Goal: Task Accomplishment & Management: Complete application form

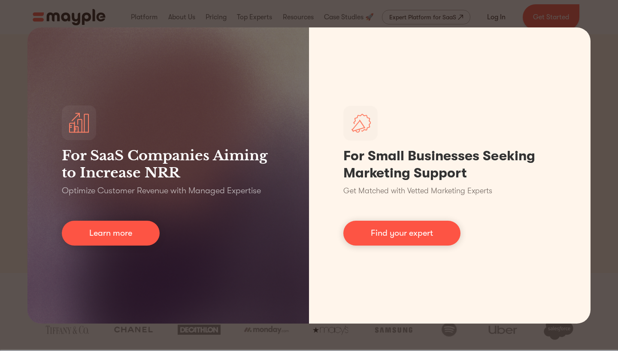
click at [607, 97] on div "For SaaS Companies Aiming to Increase NRR Optimize Customer Revenue with Manage…" at bounding box center [309, 175] width 618 height 351
click at [590, 24] on div "For SaaS Companies Aiming to Increase NRR Optimize Customer Revenue with Manage…" at bounding box center [309, 175] width 618 height 351
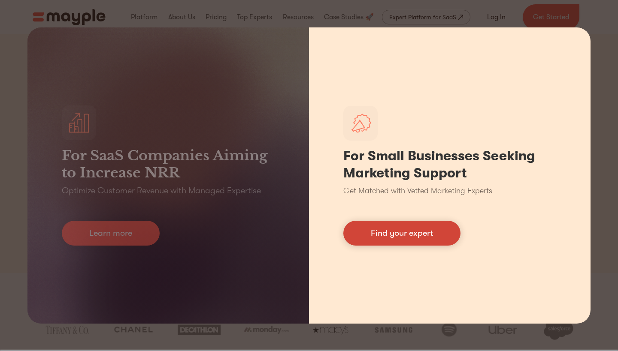
click at [413, 243] on link "Find your expert" at bounding box center [401, 233] width 117 height 25
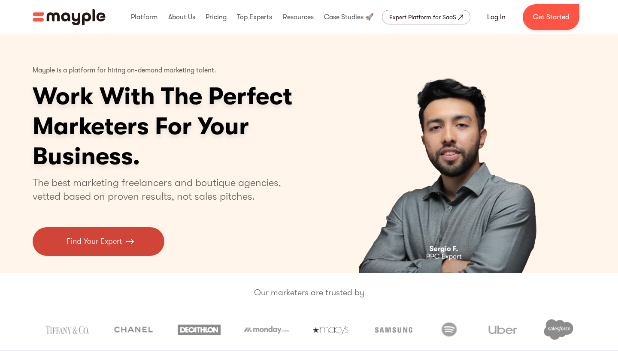
click at [131, 244] on img at bounding box center [129, 242] width 9 height 12
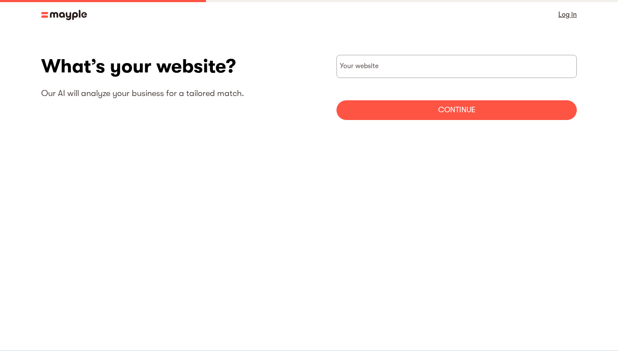
click at [70, 14] on img at bounding box center [64, 15] width 46 height 10
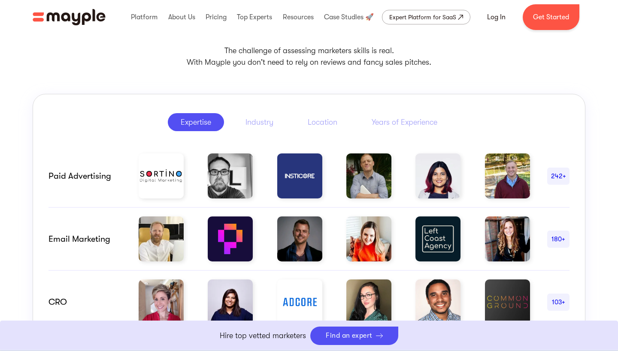
scroll to position [390, 0]
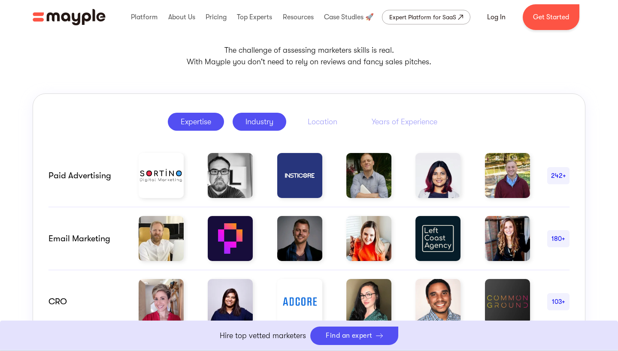
click at [248, 126] on div "Industry" at bounding box center [259, 122] width 28 height 10
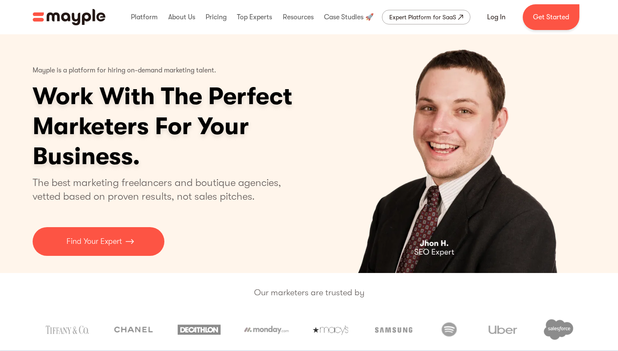
scroll to position [0, 0]
